Goal: Information Seeking & Learning: Learn about a topic

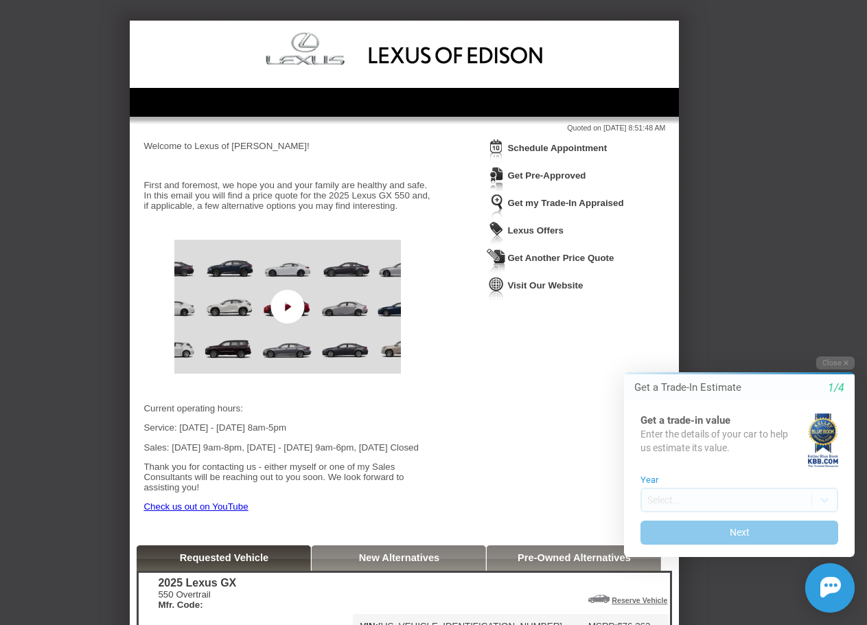
click at [348, 57] on img at bounding box center [404, 53] width 549 height 64
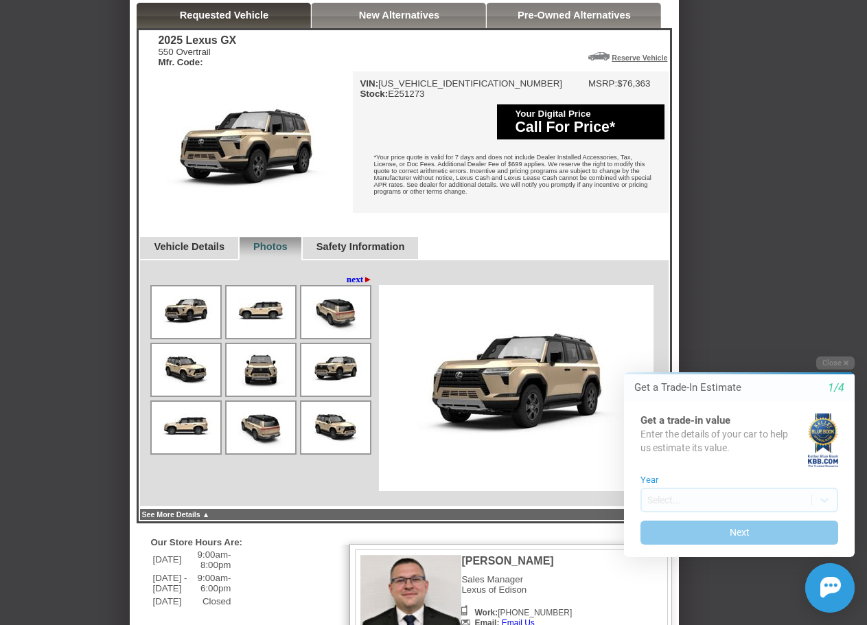
scroll to position [517, 0]
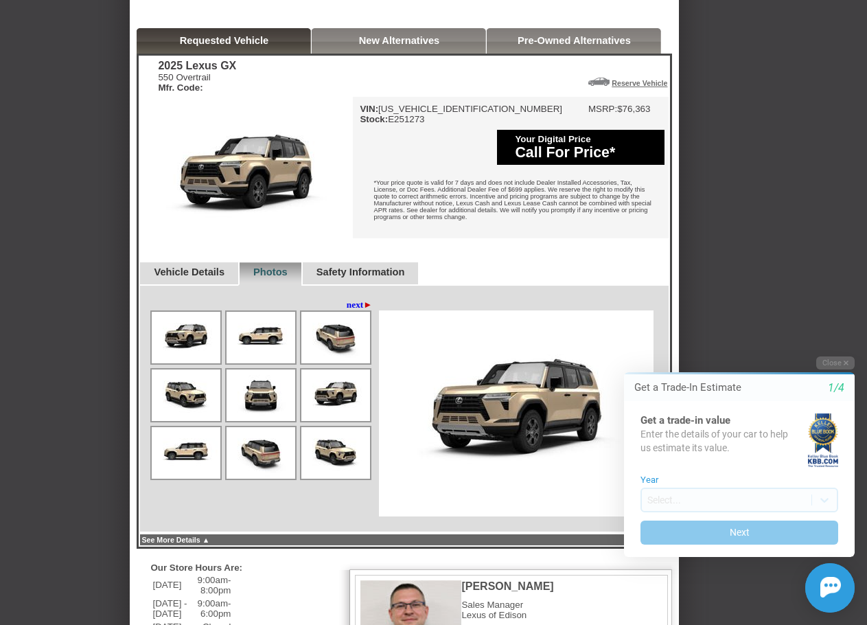
click at [207, 277] on link "Vehicle Details" at bounding box center [189, 271] width 71 height 11
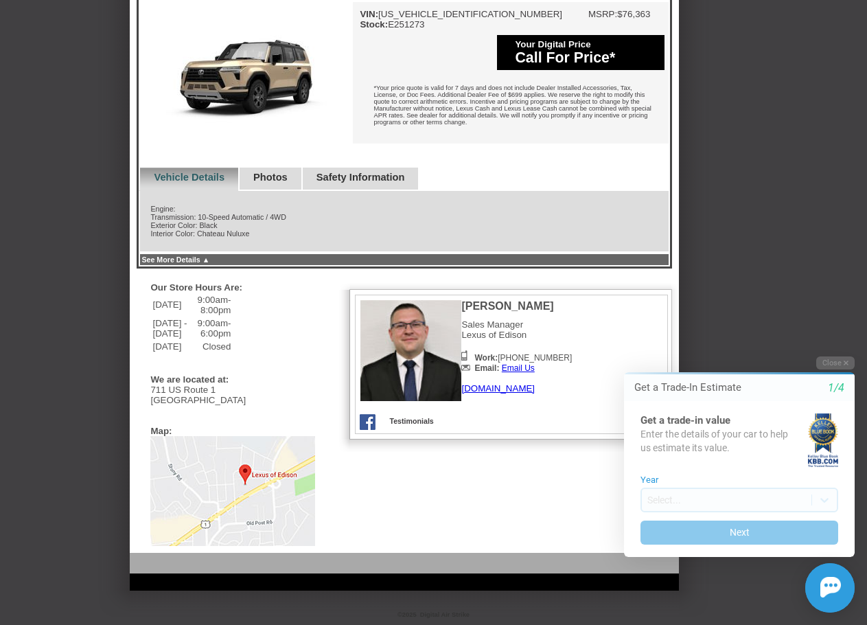
click at [192, 255] on link "See More Details ▲" at bounding box center [175, 259] width 68 height 8
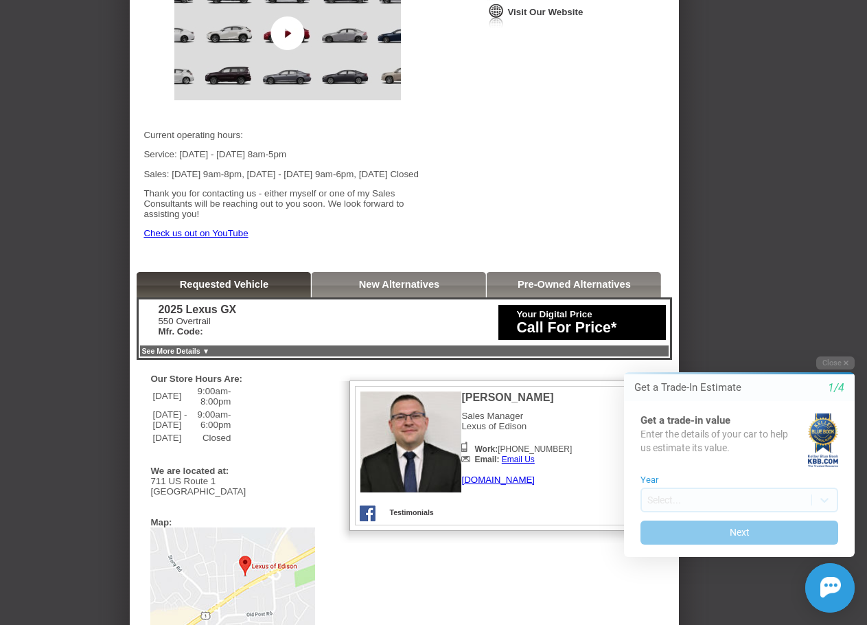
scroll to position [275, 0]
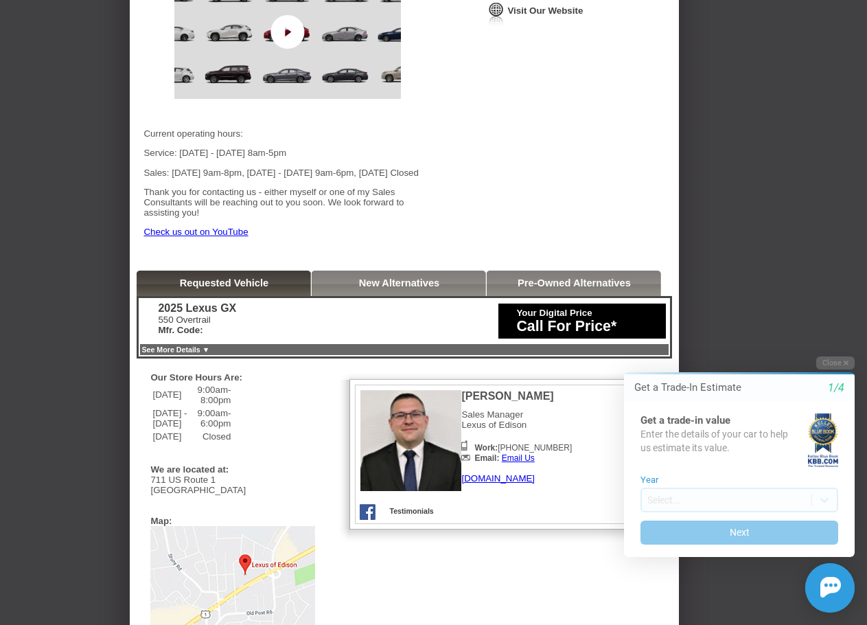
click at [195, 354] on link "See More Details ▼" at bounding box center [175, 349] width 68 height 8
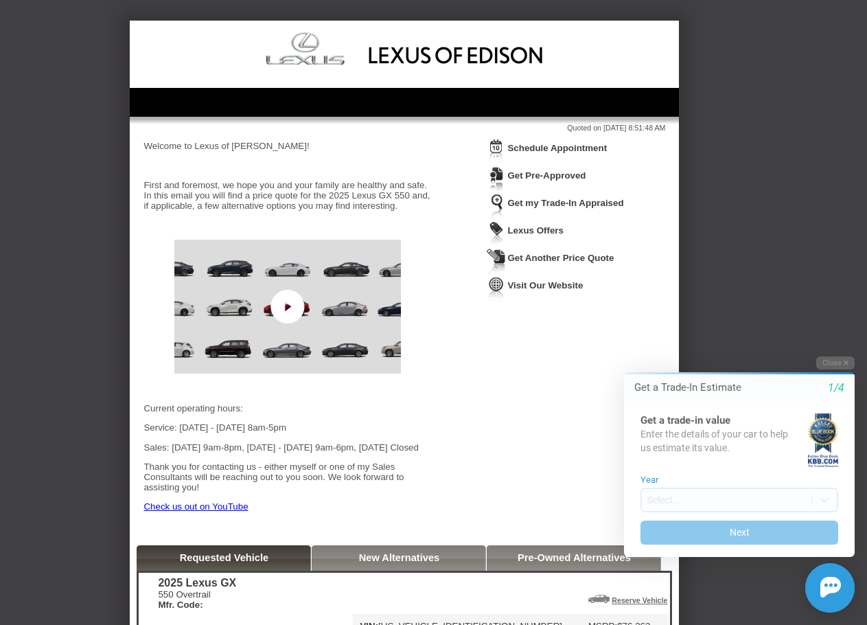
scroll to position [481, 0]
